Goal: Find specific page/section: Find specific page/section

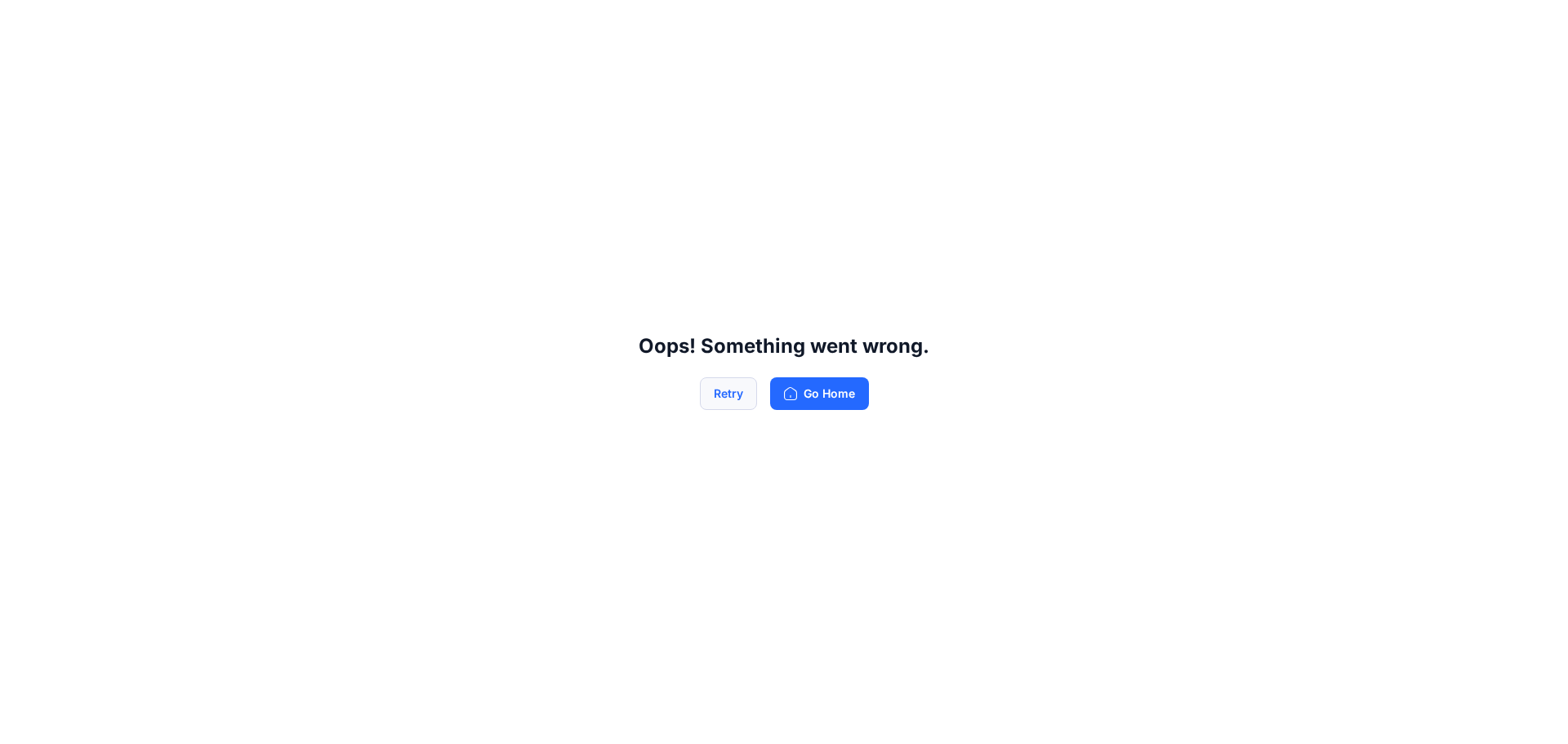
click at [743, 399] on button "Retry" at bounding box center [728, 394] width 57 height 33
click at [741, 399] on button "Retry" at bounding box center [728, 394] width 57 height 33
click at [738, 399] on button "Retry" at bounding box center [728, 394] width 57 height 33
click at [736, 399] on button "Retry" at bounding box center [728, 394] width 57 height 33
click at [734, 399] on button "Retry" at bounding box center [728, 394] width 57 height 33
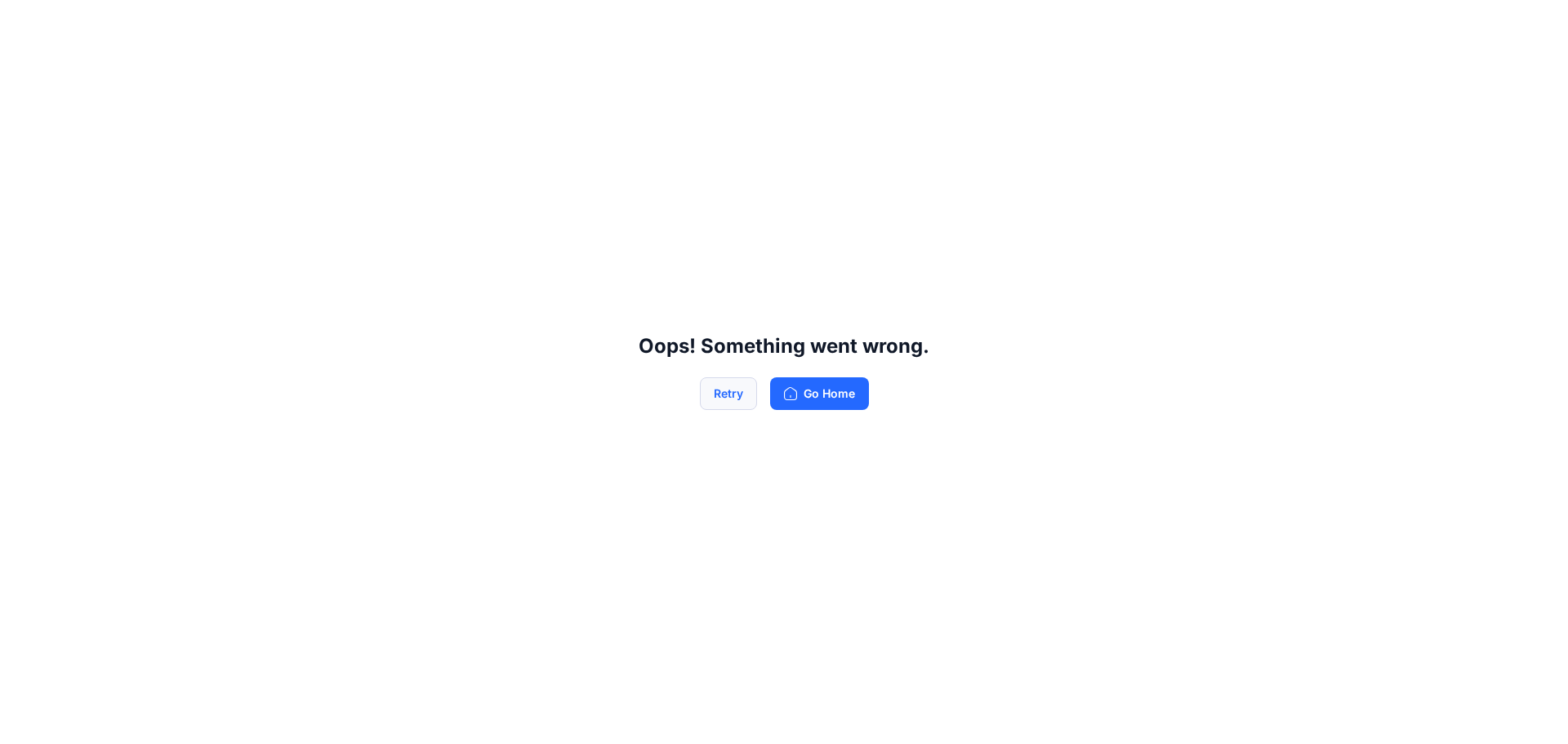
click at [728, 406] on button "Retry" at bounding box center [728, 394] width 57 height 33
click at [813, 393] on button "Go Home" at bounding box center [819, 394] width 99 height 33
